Goal: Task Accomplishment & Management: Manage account settings

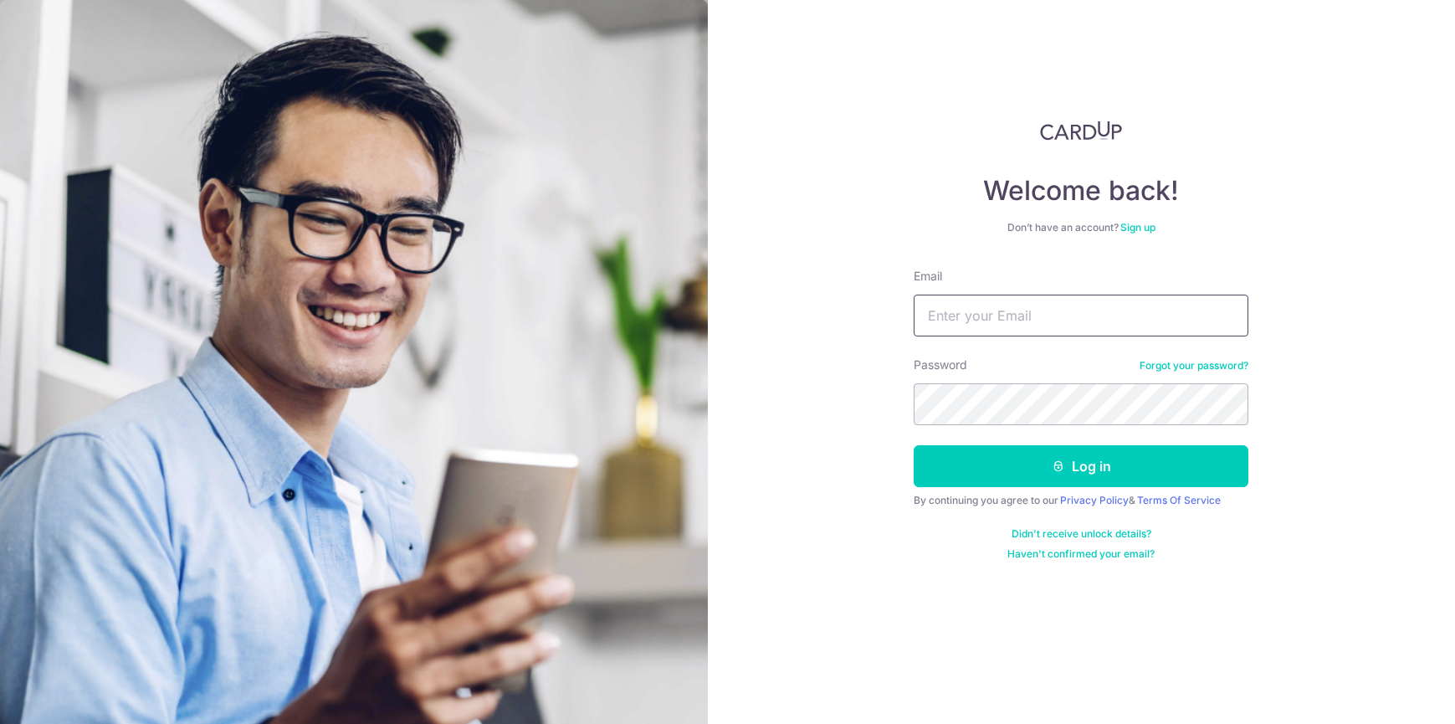
type input "[PERSON_NAME][EMAIL_ADDRESS][DOMAIN_NAME]"
click at [1081, 466] on button "Log in" at bounding box center [1081, 466] width 335 height 42
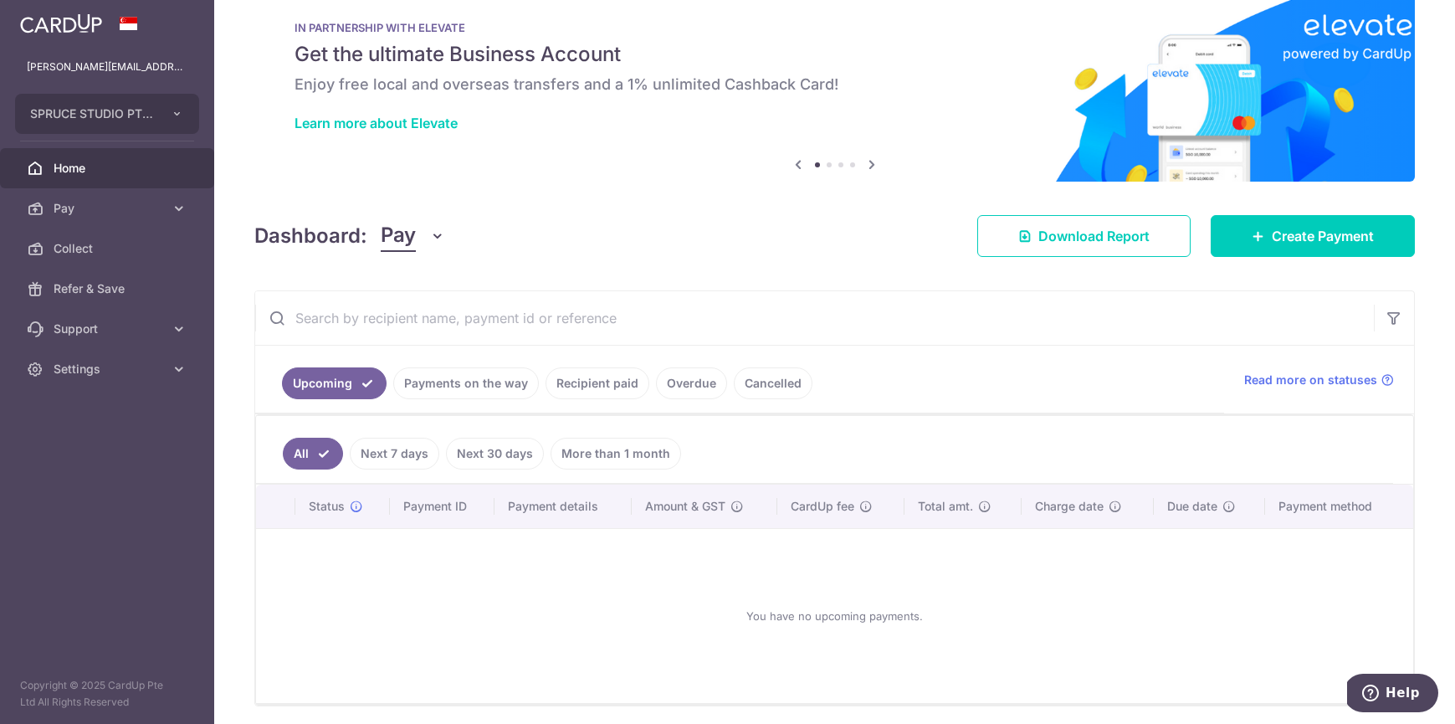
scroll to position [94, 0]
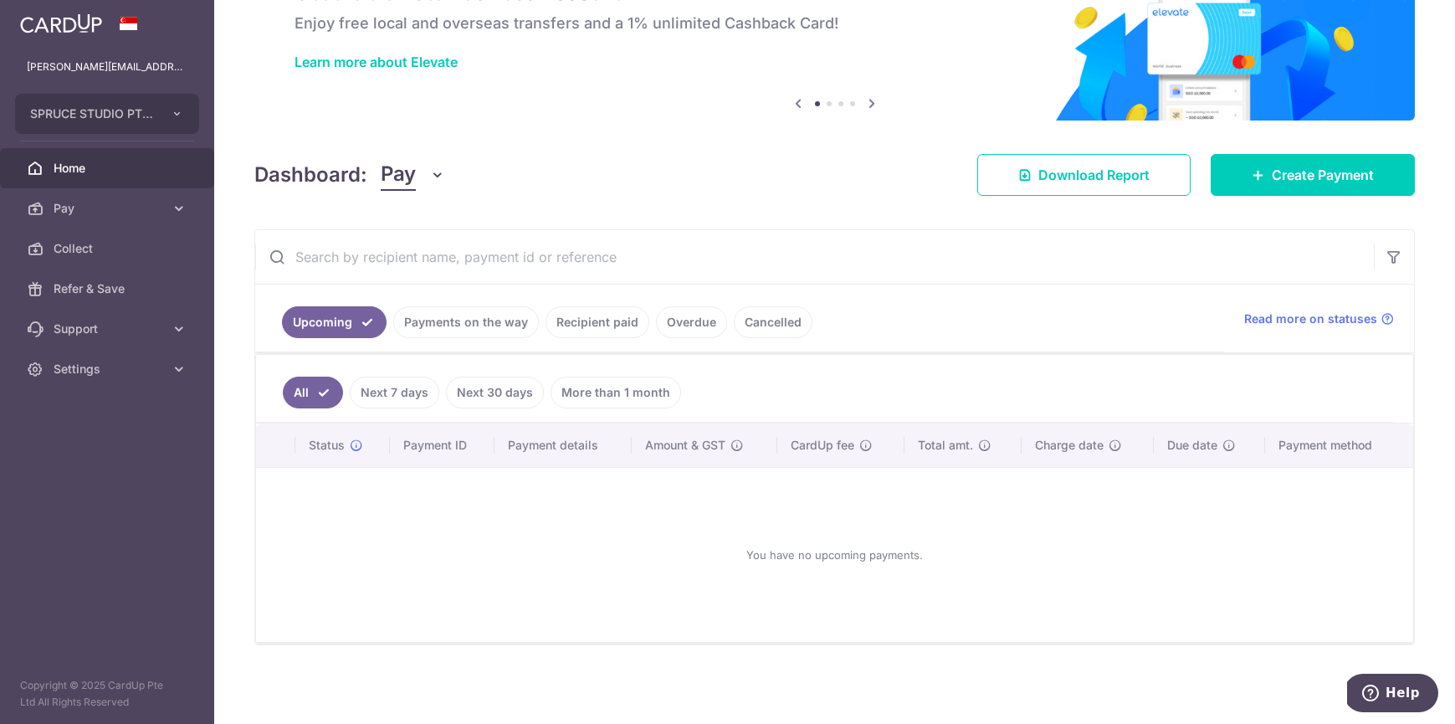
drag, startPoint x: 962, startPoint y: 186, endPoint x: 597, endPoint y: 324, distance: 389.3
click at [597, 324] on link "Recipient paid" at bounding box center [598, 322] width 104 height 32
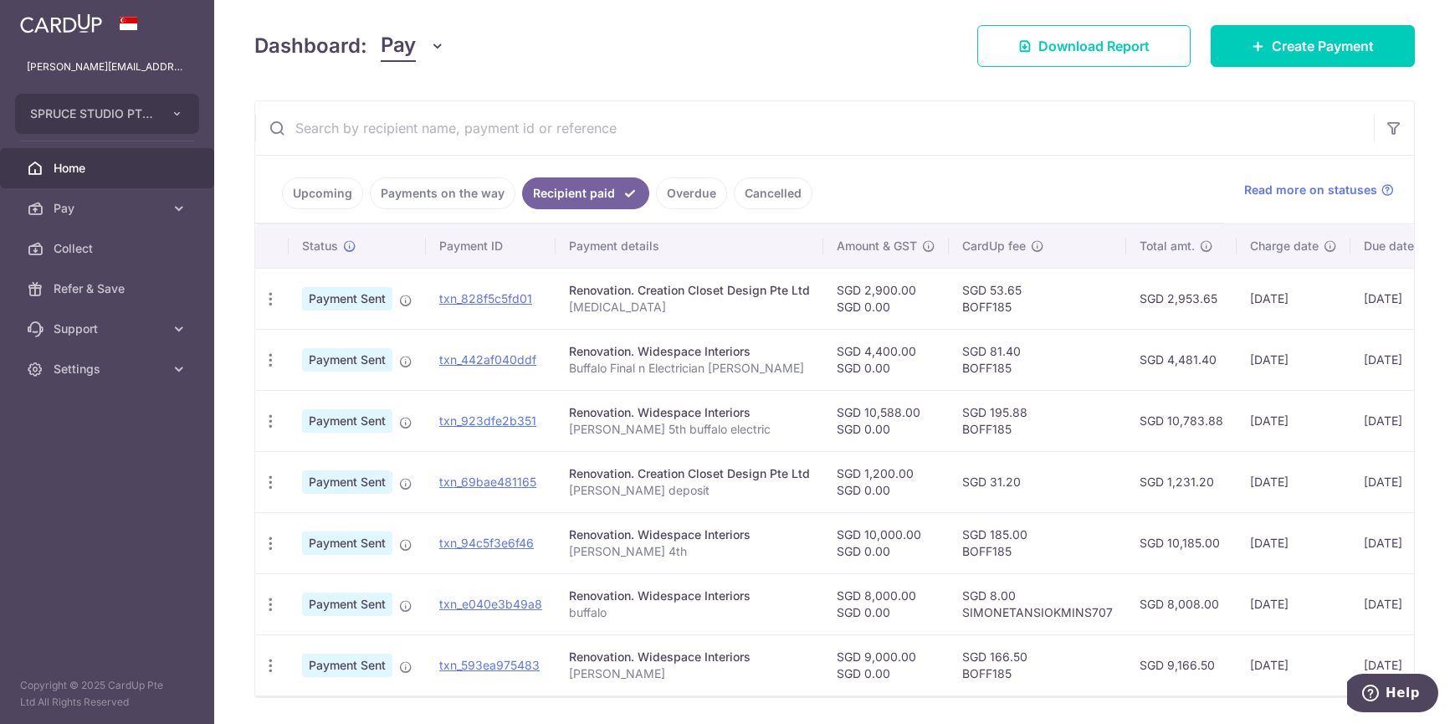
scroll to position [275, 0]
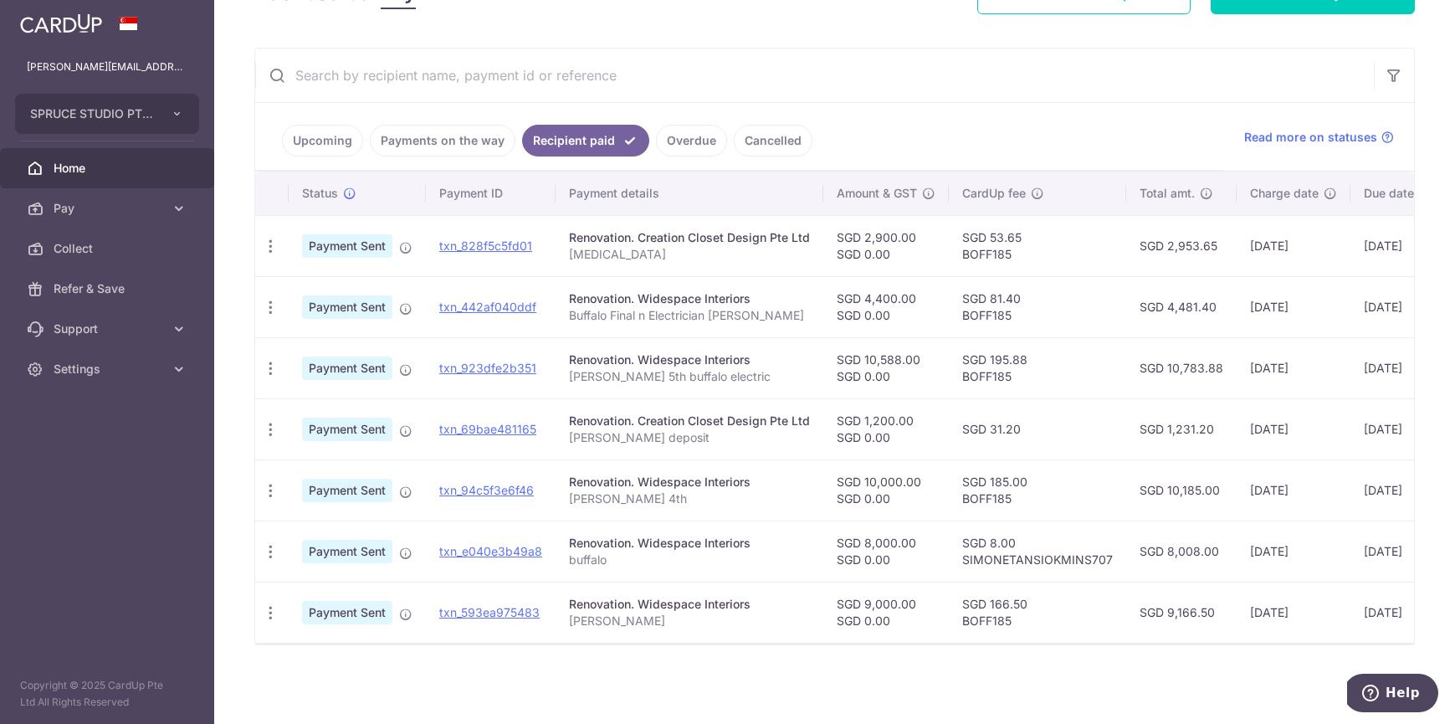
click at [1053, 127] on ul "Upcoming Payments on the way Recipient paid Overdue Cancelled" at bounding box center [739, 137] width 969 height 68
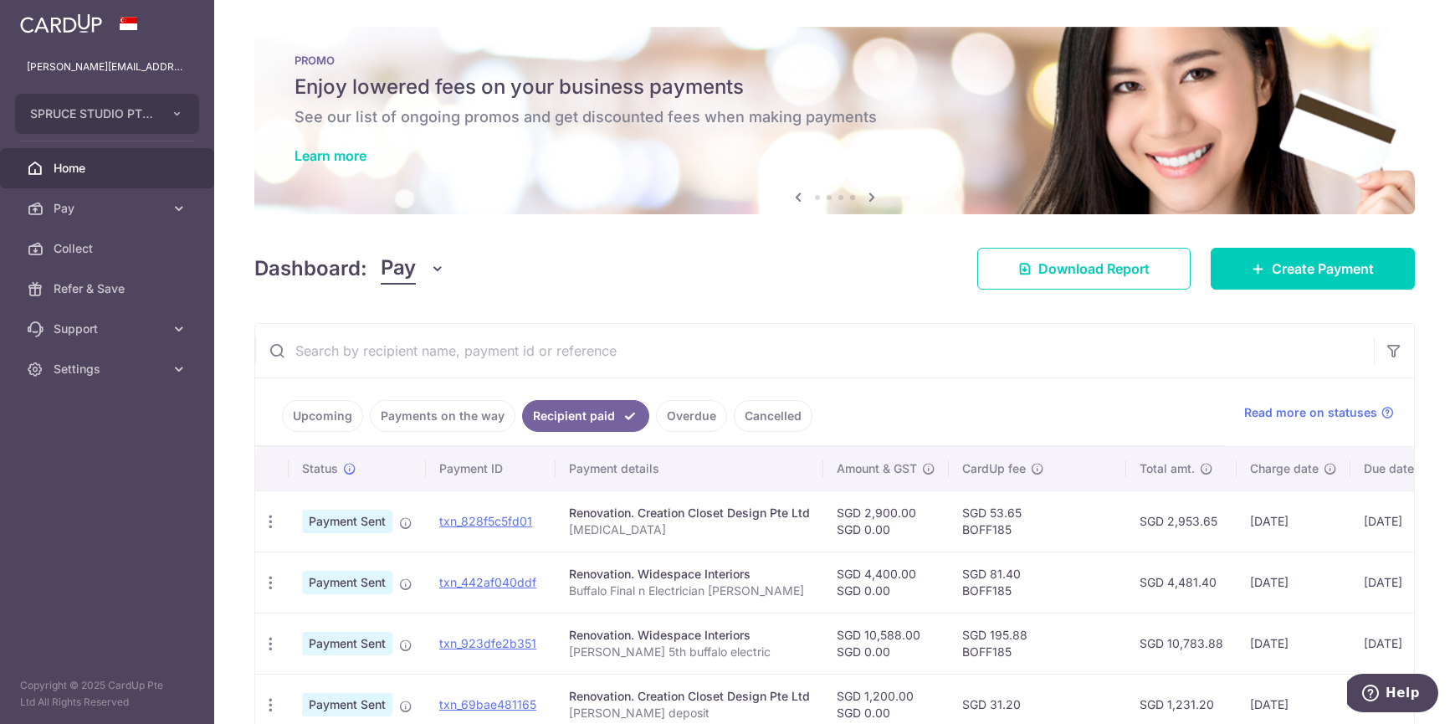
drag, startPoint x: 1053, startPoint y: 127, endPoint x: 1049, endPoint y: 404, distance: 277.0
click at [1049, 404] on ul "Upcoming Payments on the way Recipient paid Overdue Cancelled" at bounding box center [739, 412] width 969 height 68
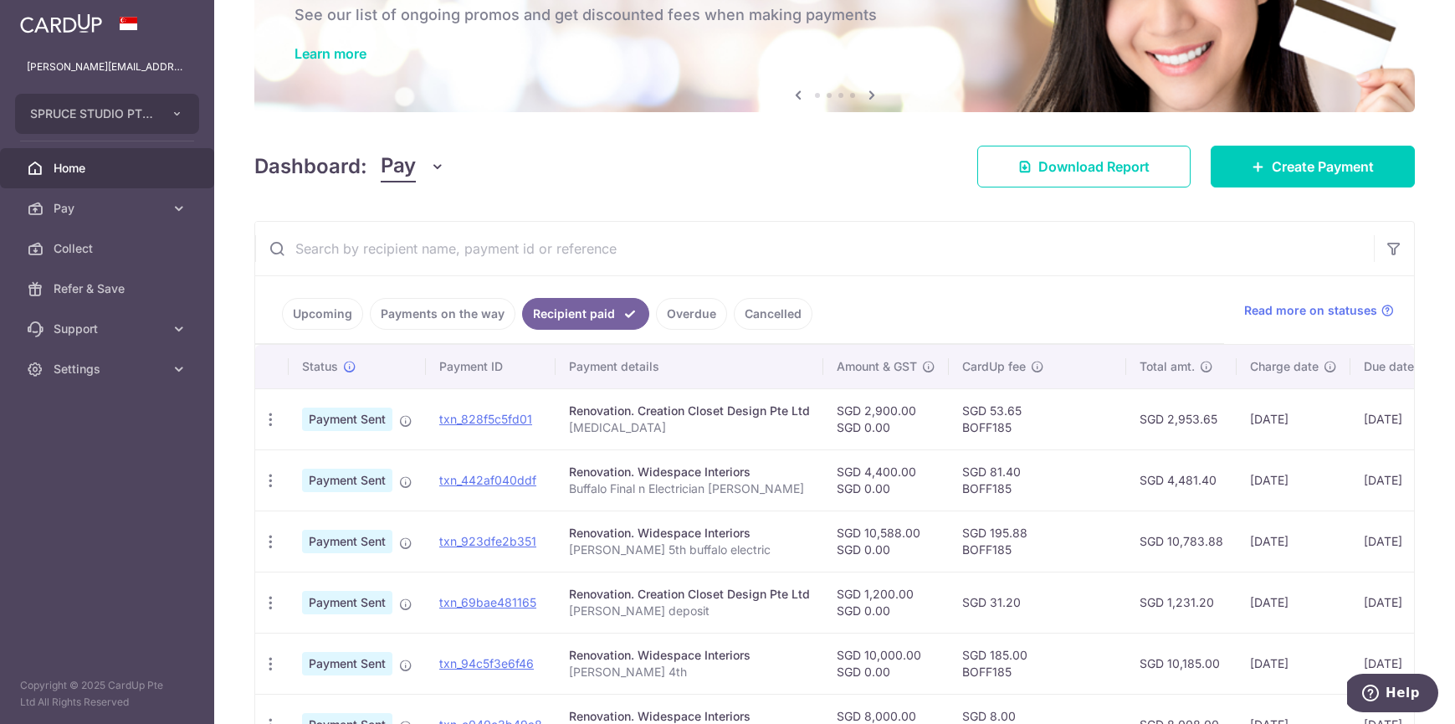
scroll to position [124, 0]
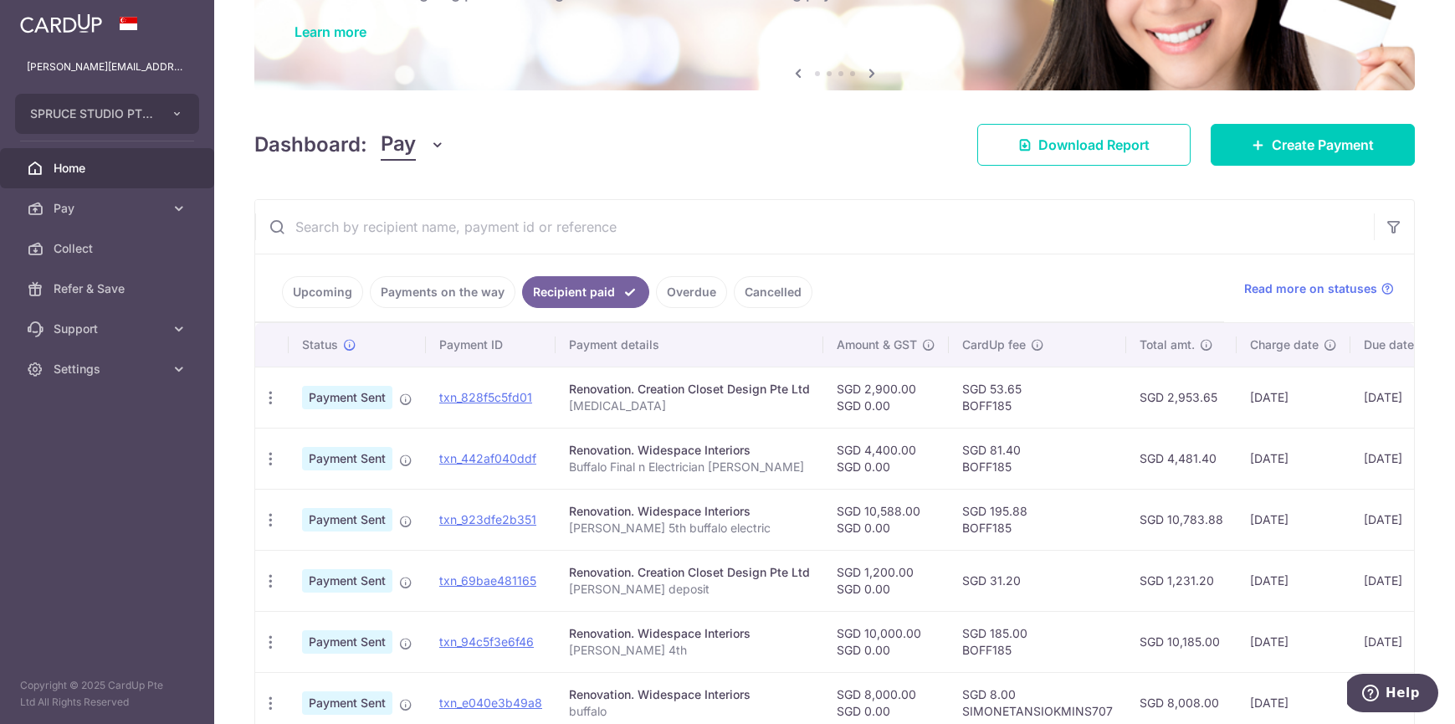
click at [1145, 244] on input "text" at bounding box center [814, 227] width 1119 height 54
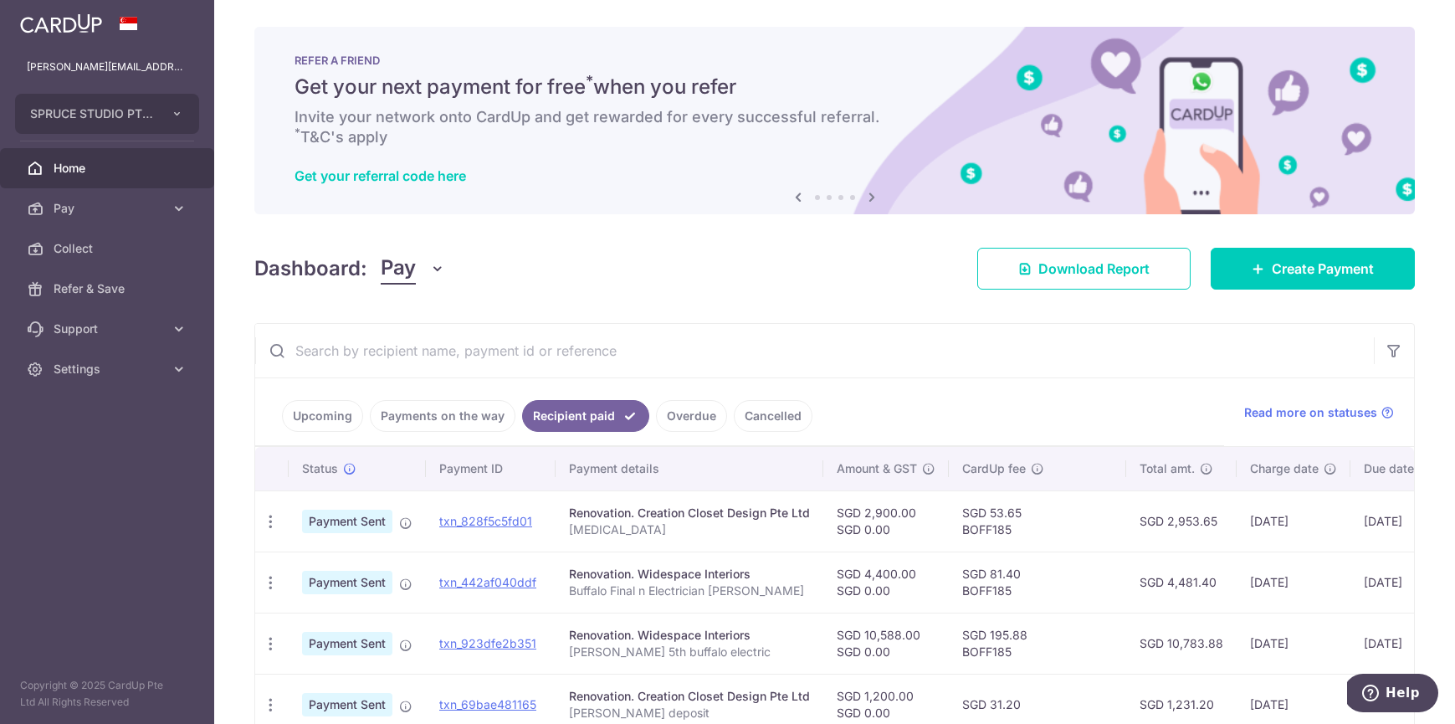
click at [178, 371] on icon at bounding box center [179, 369] width 17 height 17
click at [81, 446] on span "Logout" at bounding box center [109, 449] width 110 height 17
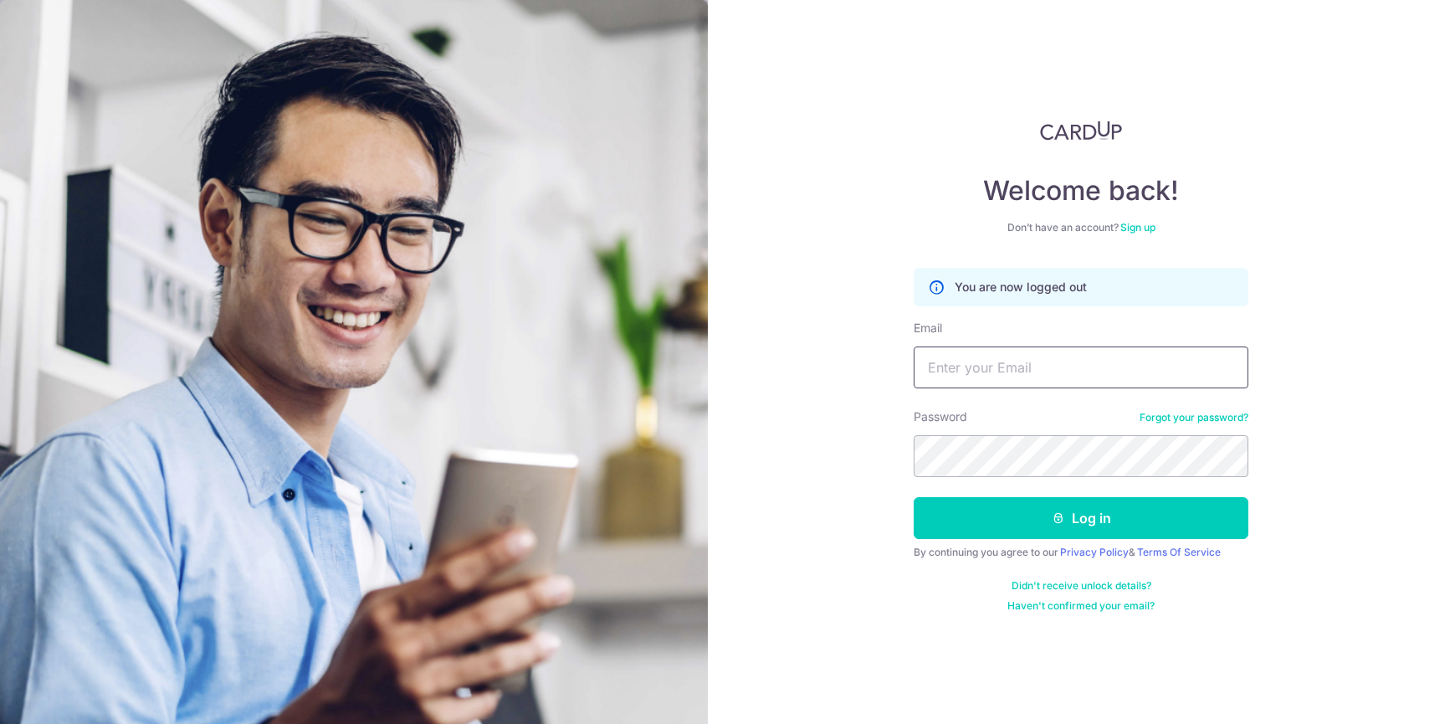
type input "threestepsinfront@gmail.com"
drag, startPoint x: 1117, startPoint y: 526, endPoint x: -104, endPoint y: 7, distance: 1326.6
click at [1117, 526] on button "Log in" at bounding box center [1081, 518] width 335 height 42
